Goal: Information Seeking & Learning: Stay updated

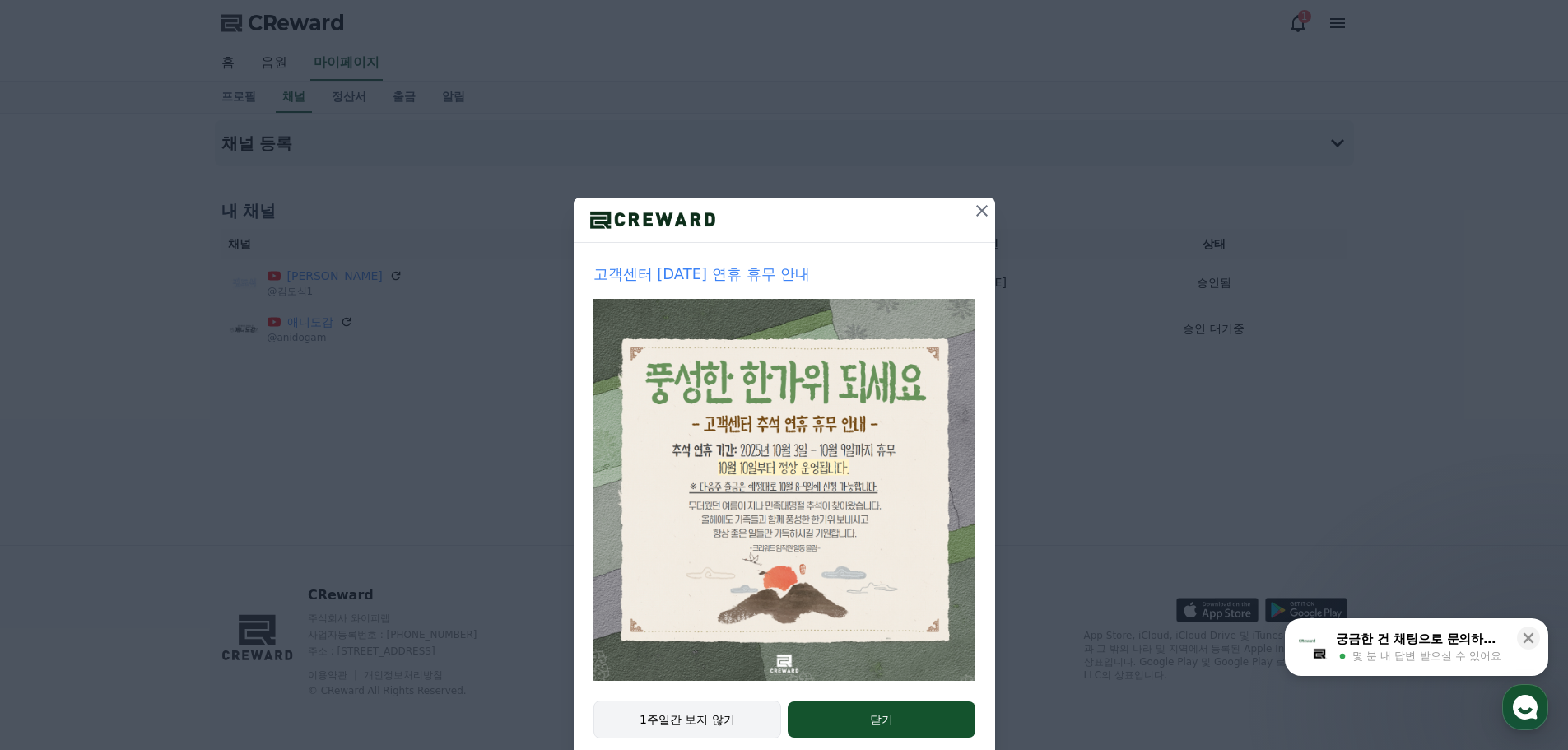
click at [650, 721] on button "1주일간 보지 않기" at bounding box center [687, 719] width 188 height 38
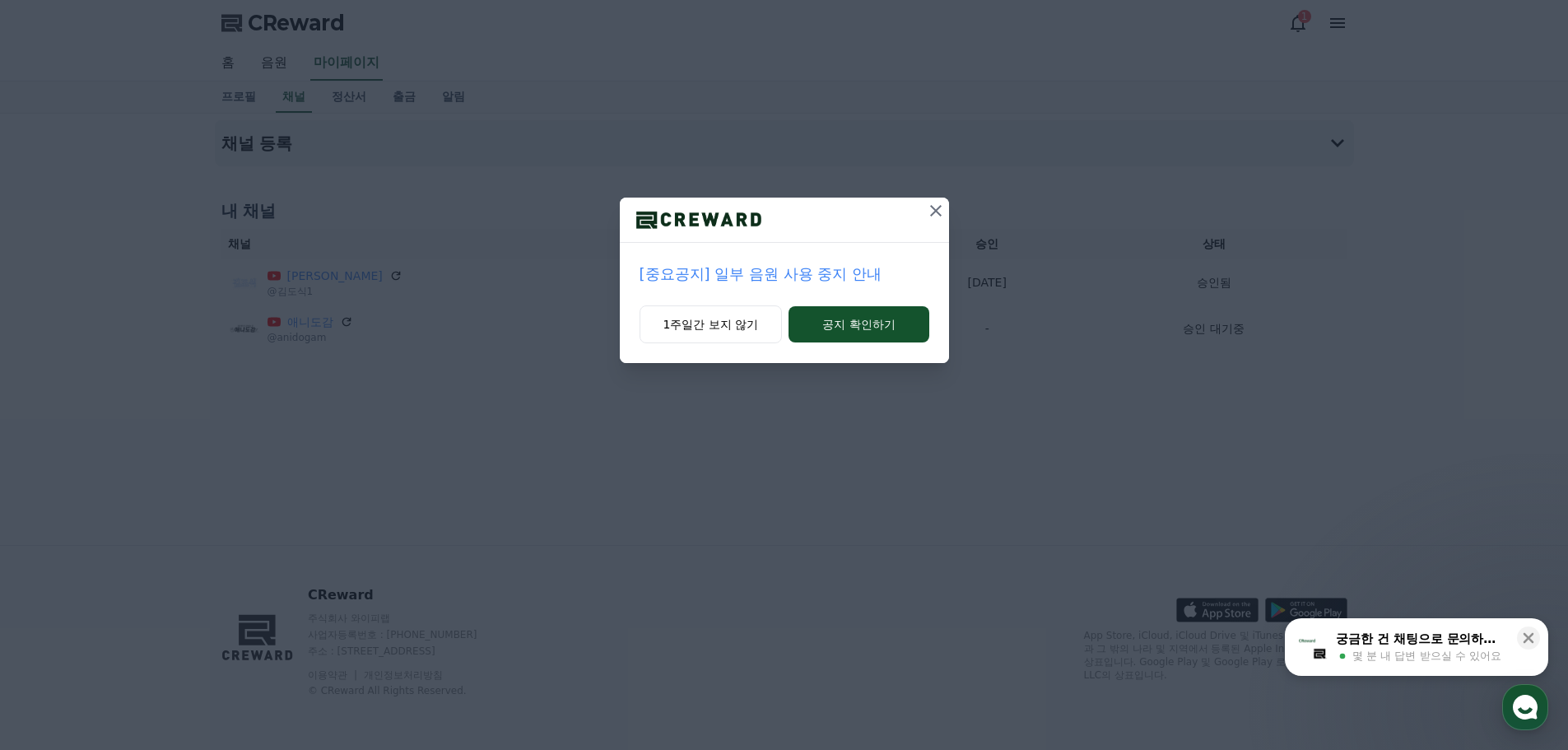
click at [1205, 585] on div "[중요공지] 일부 음원 사용 중지 안내 1주일간 보지 않기 공지 확인하기" at bounding box center [784, 375] width 1568 height 750
click at [709, 323] on button "1주일간 보지 않기" at bounding box center [711, 324] width 144 height 38
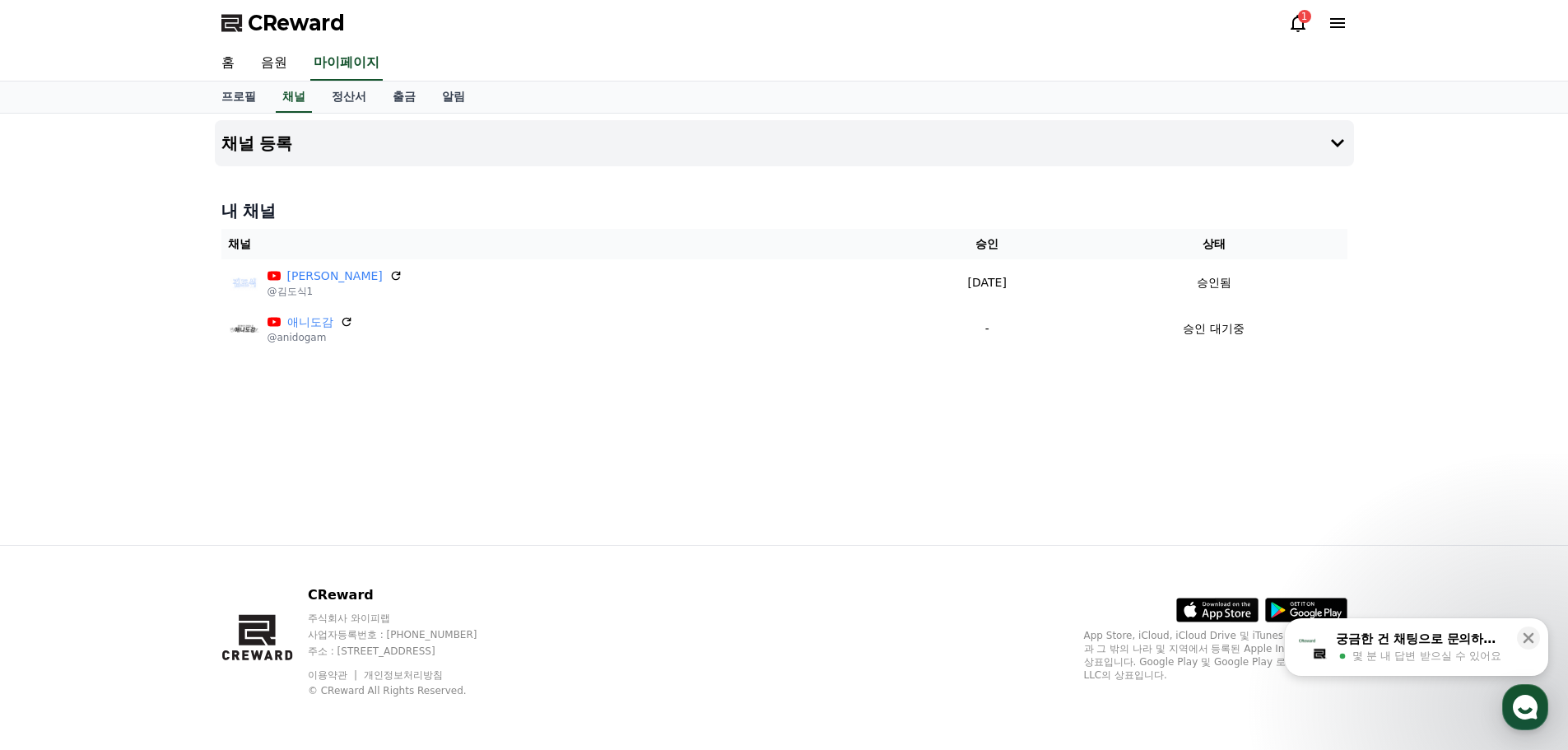
click at [833, 482] on div "채널 등록 내 채널 채널 승인 상태 [PERSON_NAME] @[PERSON_NAME]1 [DATE] 09-22 승인됨 애니도감 @anidog…" at bounding box center [784, 329] width 1152 height 431
click at [1524, 709] on use "button" at bounding box center [1525, 707] width 24 height 24
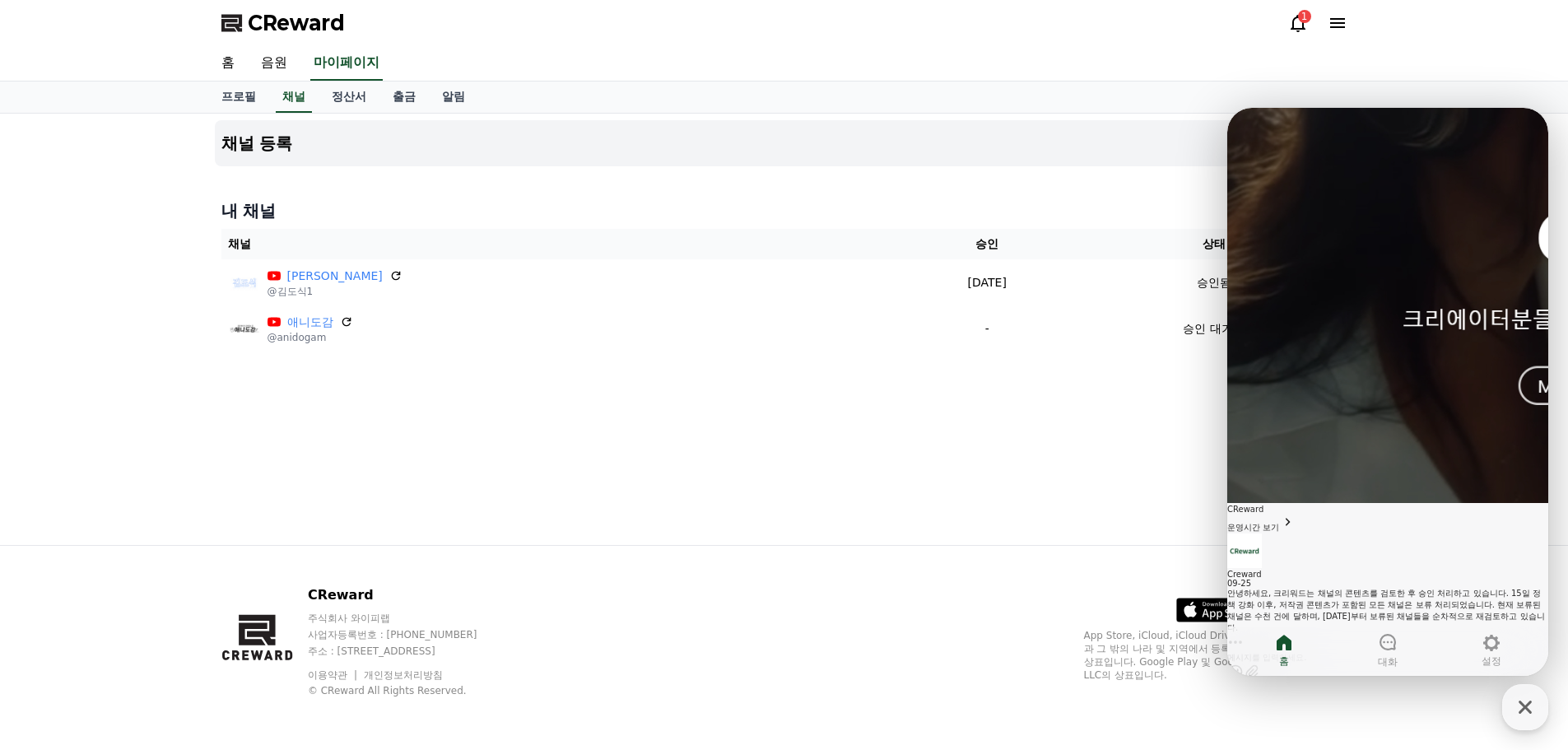
click at [1393, 588] on div "안녕하세요, [PERSON_NAME]는 채널의 콘텐츠를 검토한 후 승인 처리하고 있습니다. 15일 정책 강화 이후, 저작권 콘텐츠가 포함된 모…" at bounding box center [1387, 610] width 321 height 46
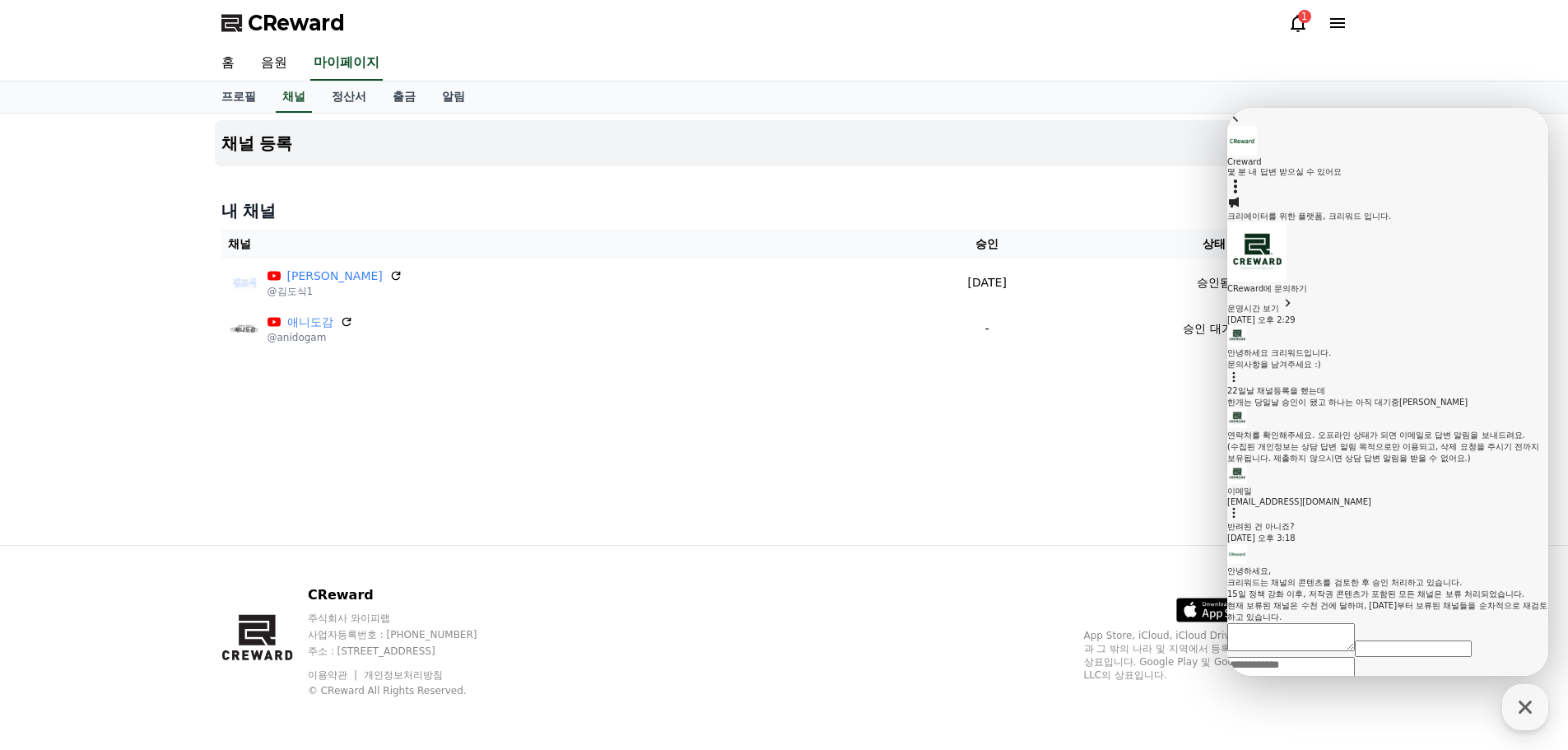
scroll to position [409, 0]
drag, startPoint x: 1404, startPoint y: 528, endPoint x: 1408, endPoint y: 546, distance: 18.4
click at [1408, 600] on div "현재 보류된 채널은 수천 건에 달하며, [DATE]부터 보류된 채널들을 순차적으로 재검토하고 있습니다." at bounding box center [1387, 611] width 321 height 23
click at [1354, 657] on textarea "Messenger Input Textarea" at bounding box center [1290, 671] width 128 height 28
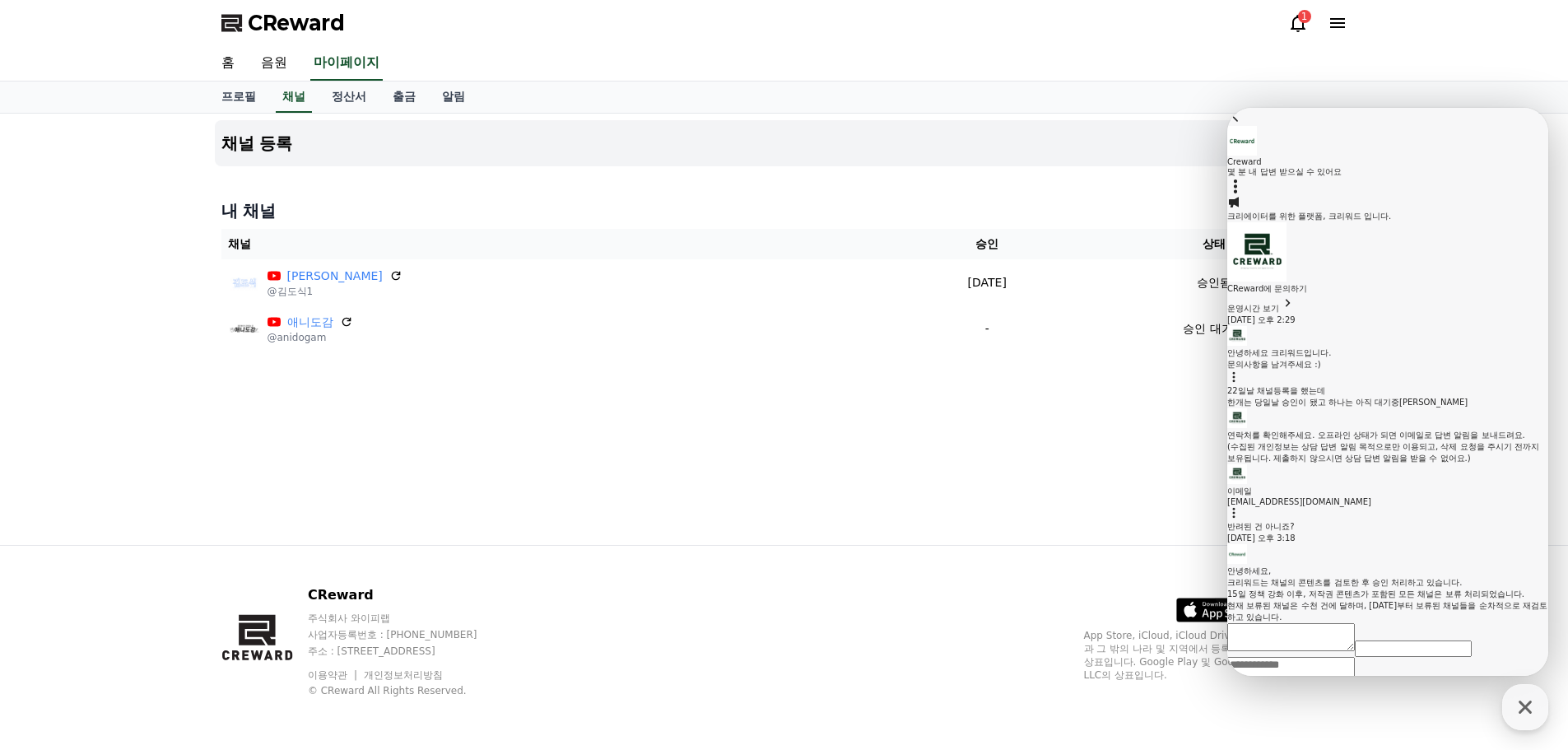
click at [1125, 547] on div "CReward 주식회사 와이피랩 사업자등록번호 : [PHONE_NUMBER] 주소 : [STREET_ADDRESS] 이용약관 개인정보처리방침 …" at bounding box center [784, 647] width 1152 height 204
click at [1294, 26] on icon at bounding box center [1297, 22] width 20 height 20
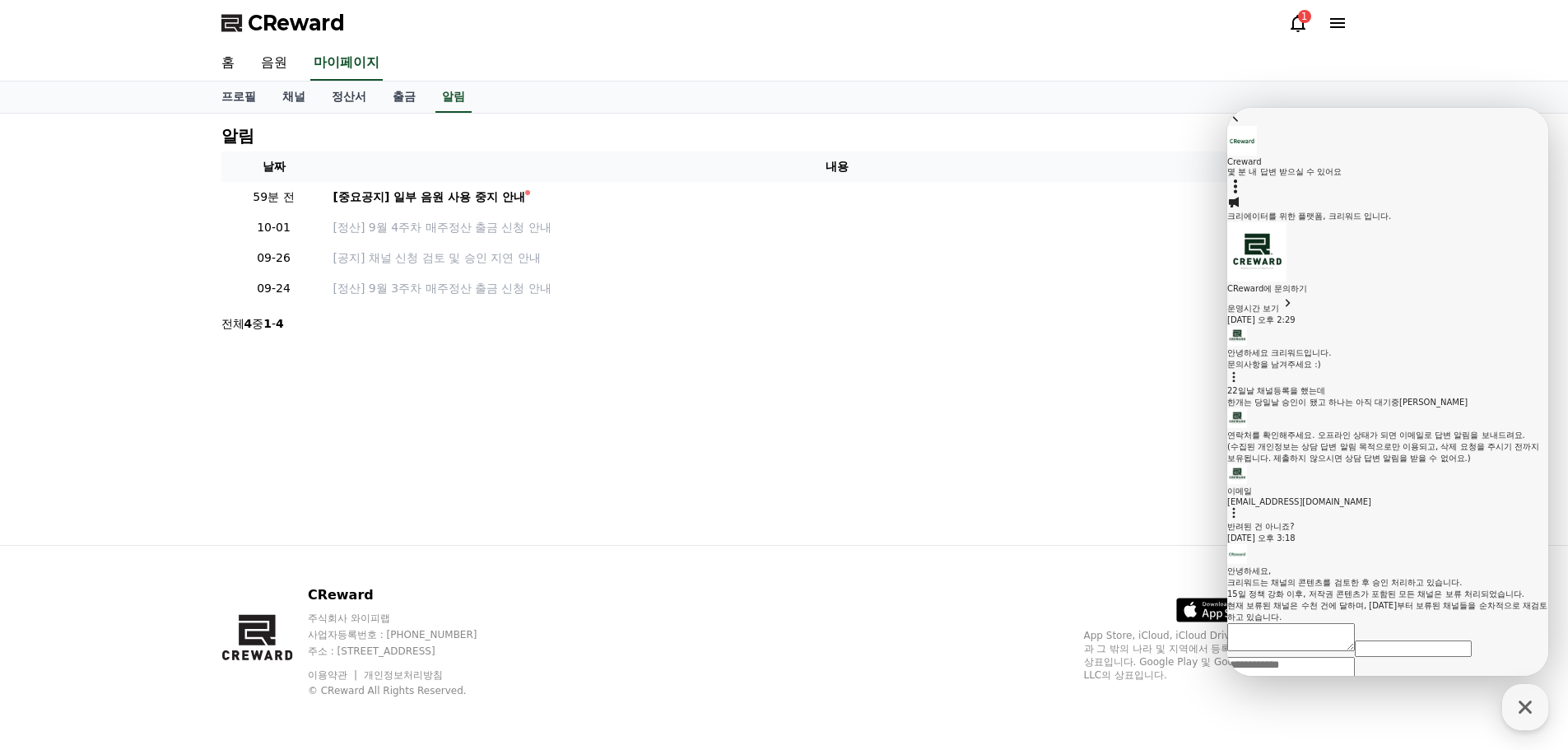
click at [1294, 26] on icon at bounding box center [1297, 22] width 20 height 20
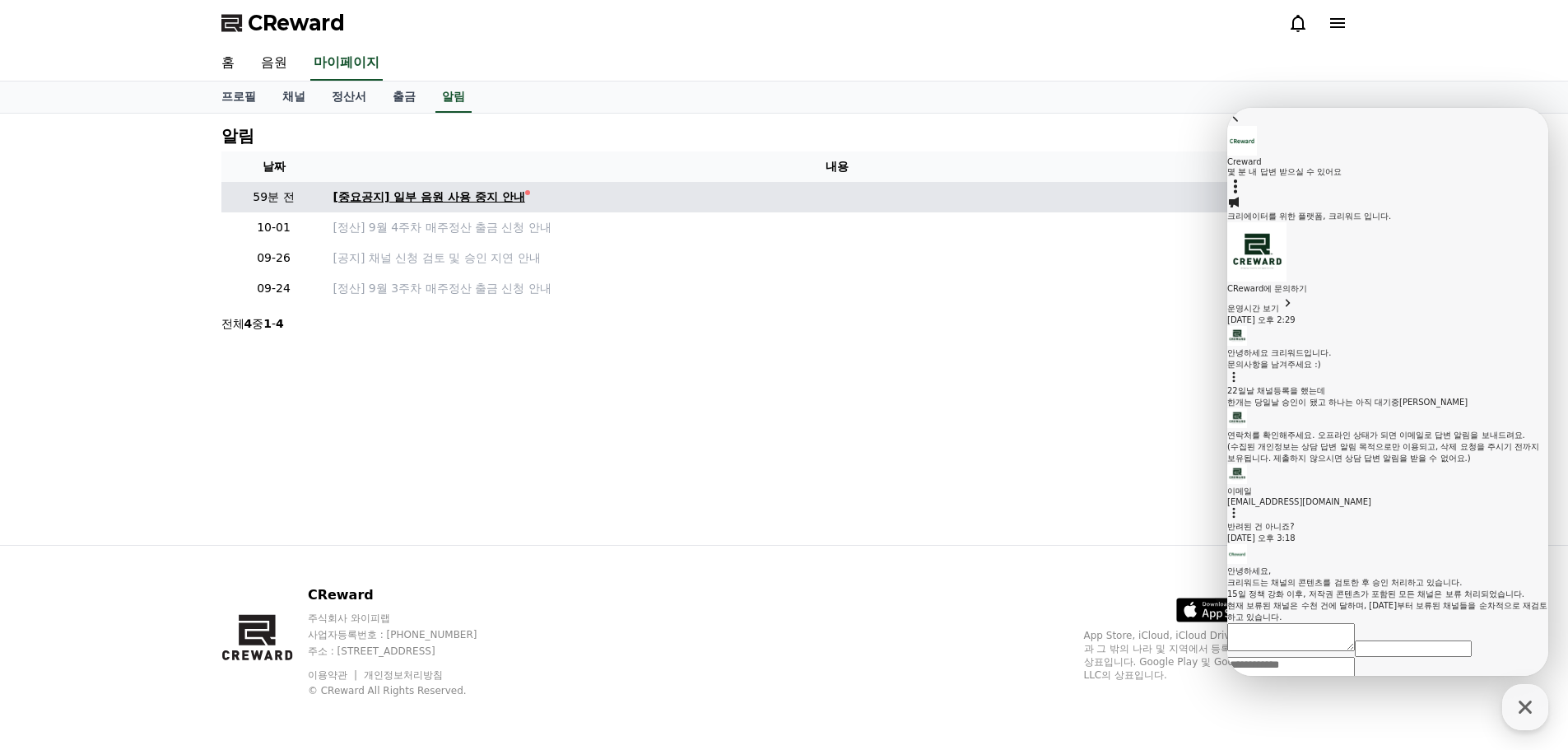
click at [469, 200] on div "[중요공지] 일부 음원 사용 중지 안내" at bounding box center [429, 197] width 192 height 18
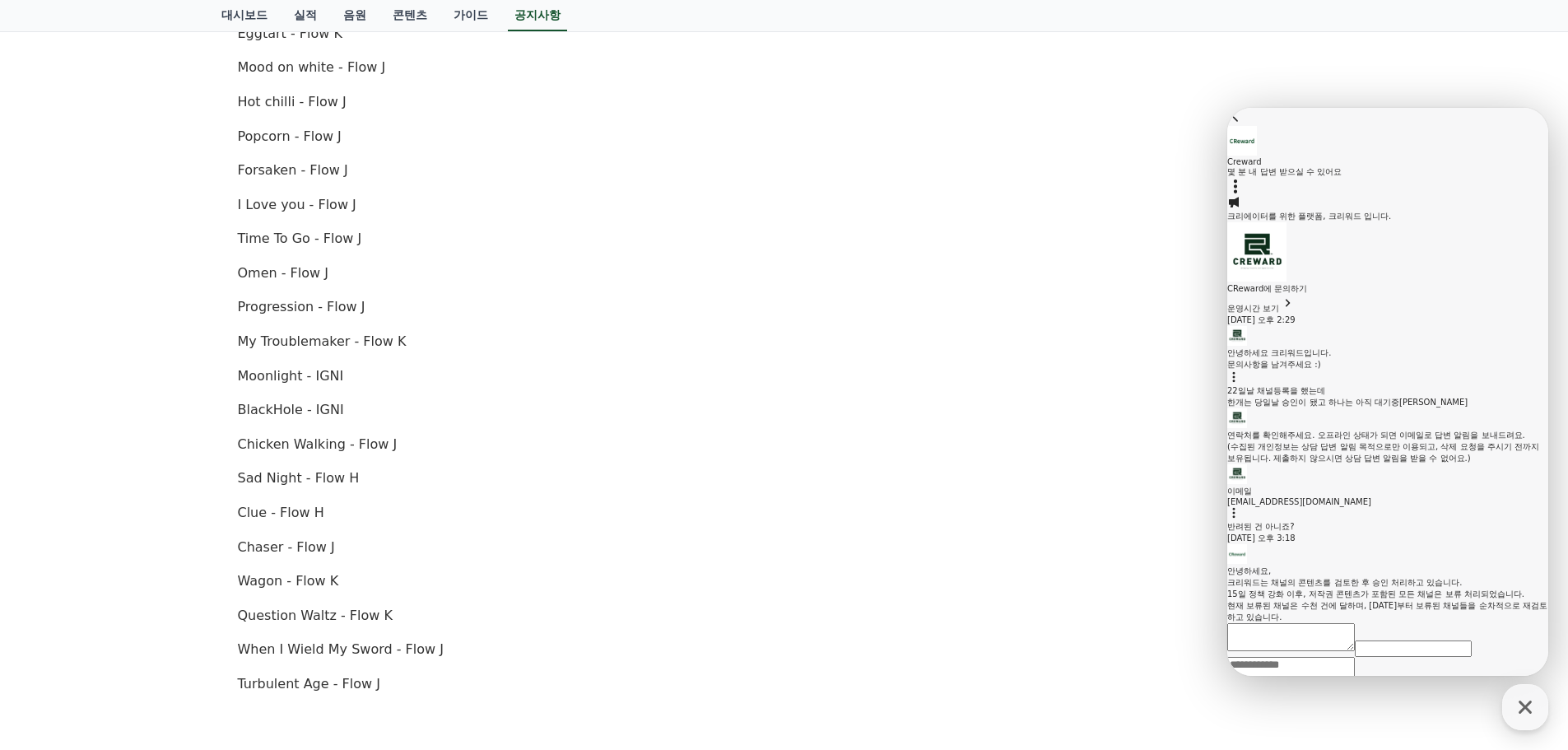
scroll to position [823, 0]
